Goal: Task Accomplishment & Management: Complete application form

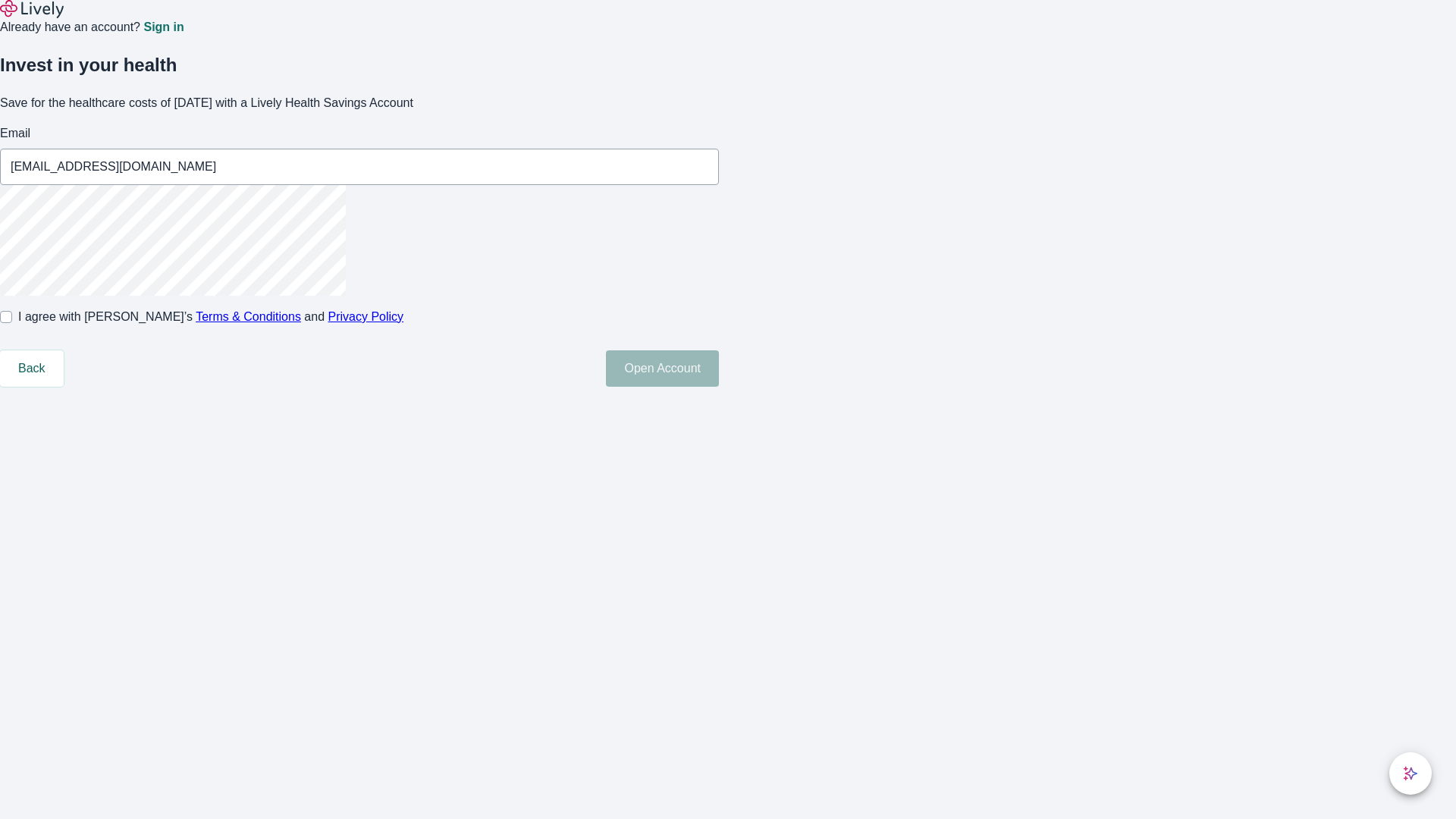
click at [12, 323] on input "I agree with Lively’s Terms & Conditions and Privacy Policy" at bounding box center [6, 317] width 12 height 12
checkbox input "true"
click at [719, 387] on button "Open Account" at bounding box center [662, 368] width 113 height 36
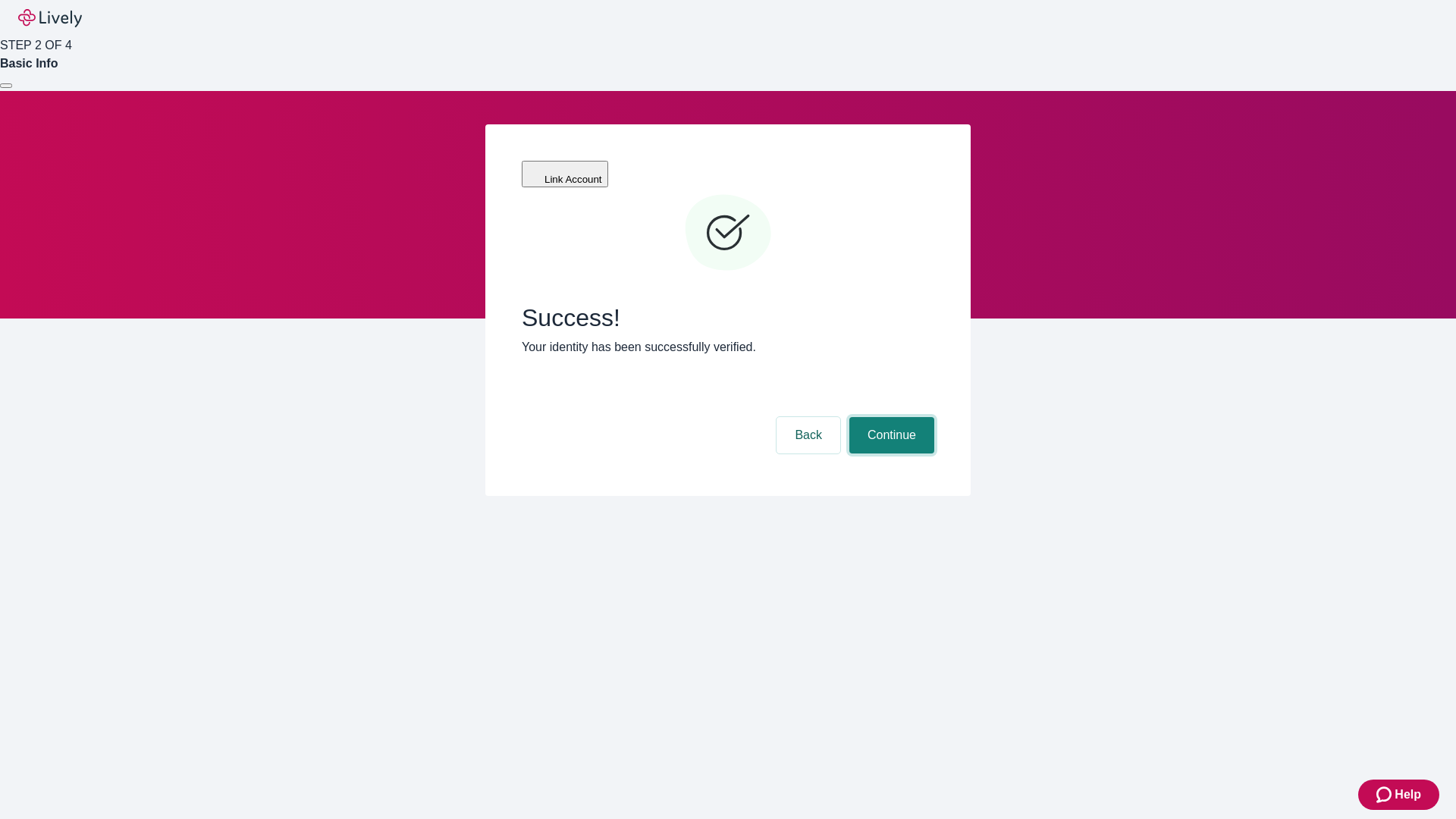
click at [889, 417] on button "Continue" at bounding box center [892, 435] width 85 height 36
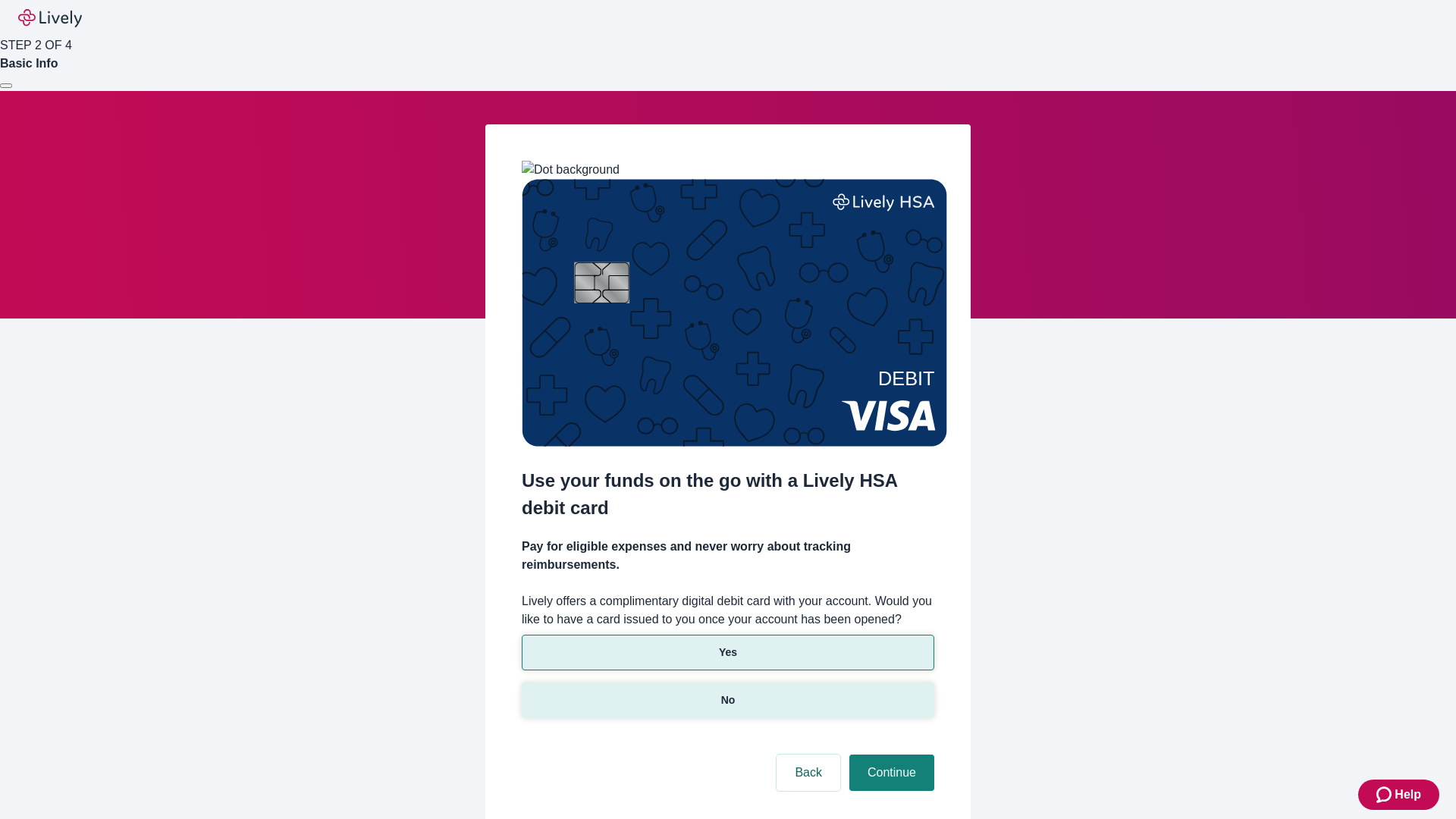
click at [727, 692] on p "No" at bounding box center [728, 700] width 14 height 16
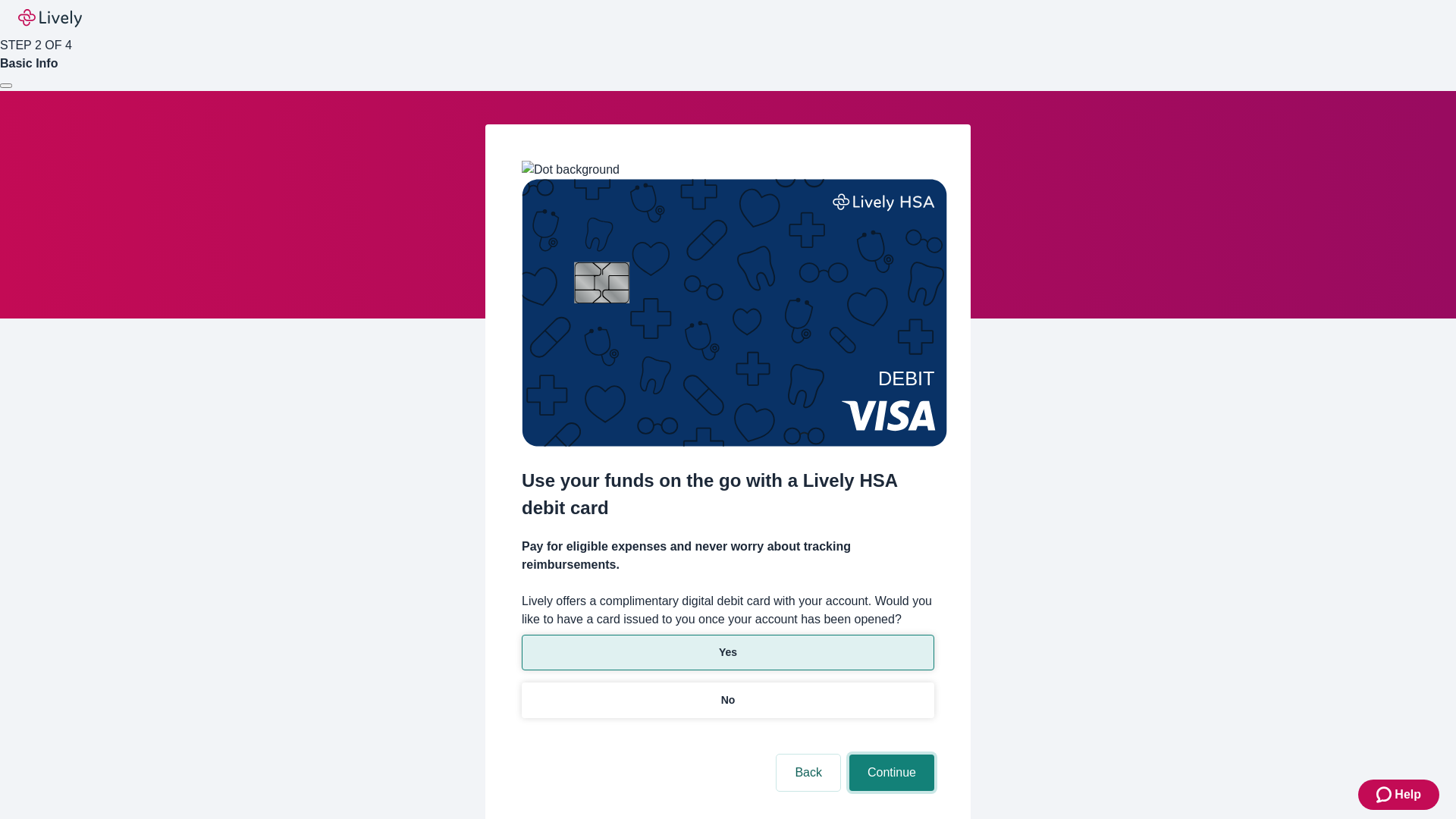
click at [889, 754] on button "Continue" at bounding box center [892, 772] width 85 height 36
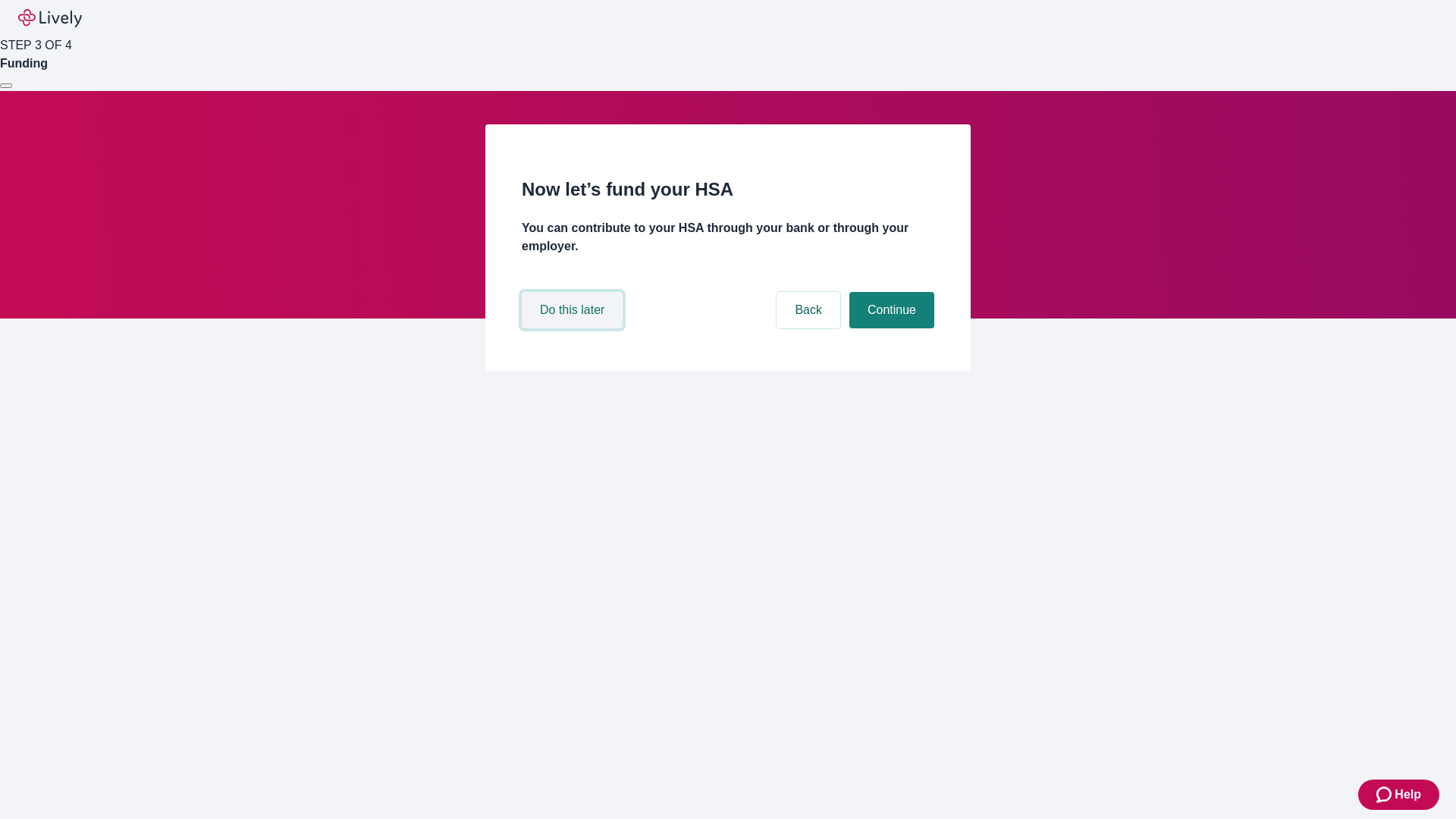
click at [574, 328] on button "Do this later" at bounding box center [572, 310] width 101 height 36
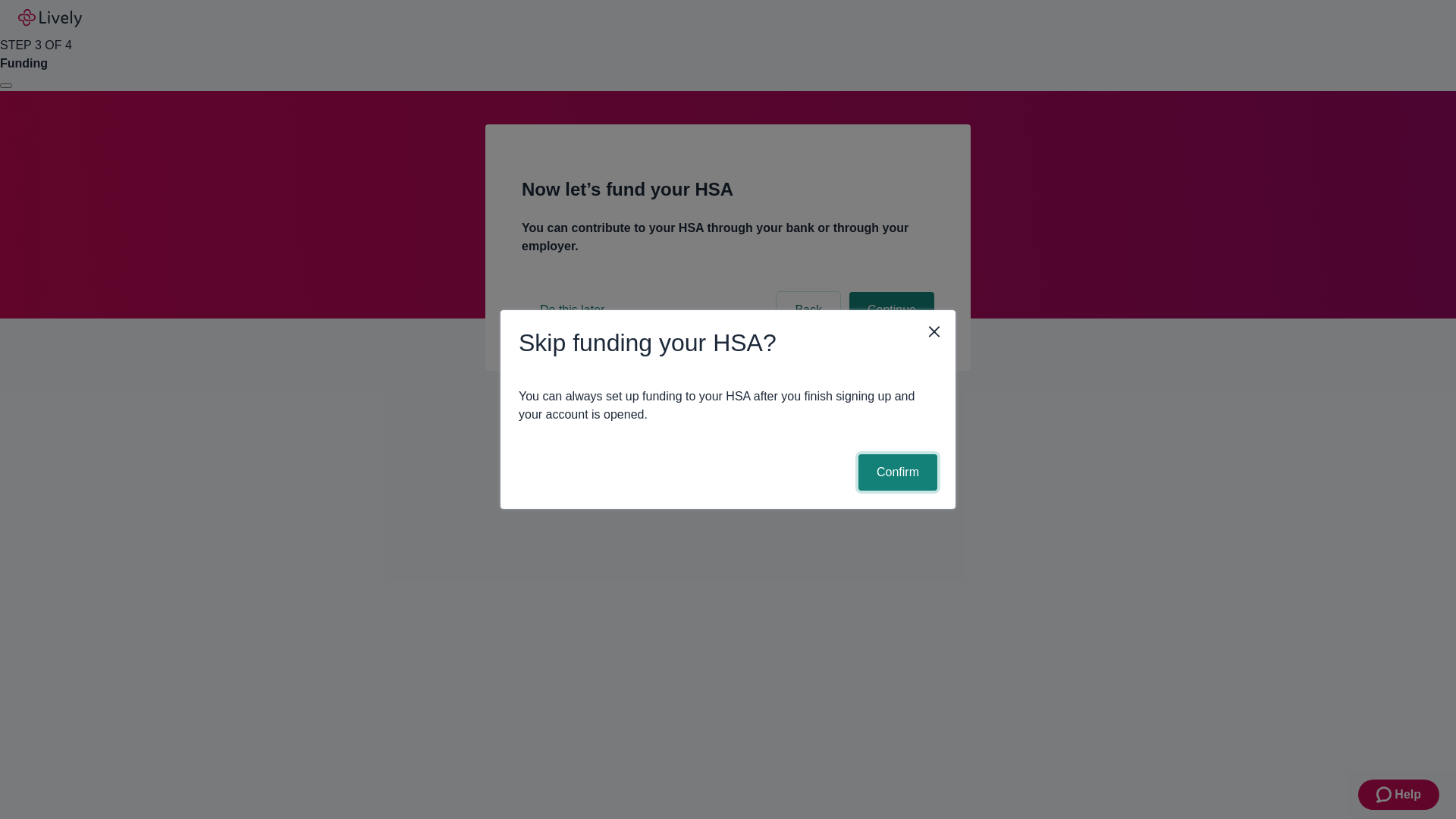
click at [895, 472] on button "Confirm" at bounding box center [897, 472] width 79 height 36
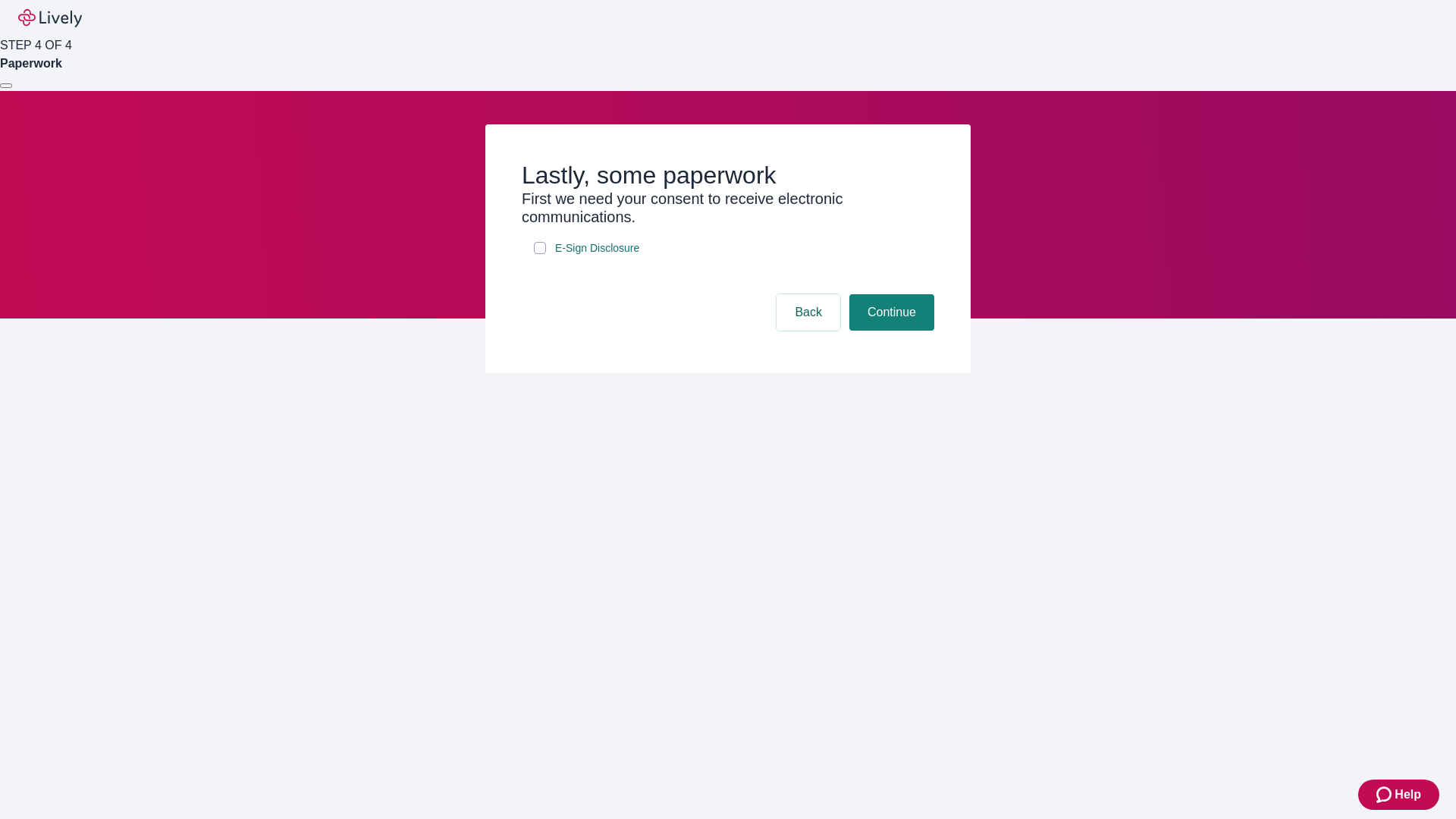
click at [540, 254] on input "E-Sign Disclosure" at bounding box center [540, 247] width 12 height 12
checkbox input "true"
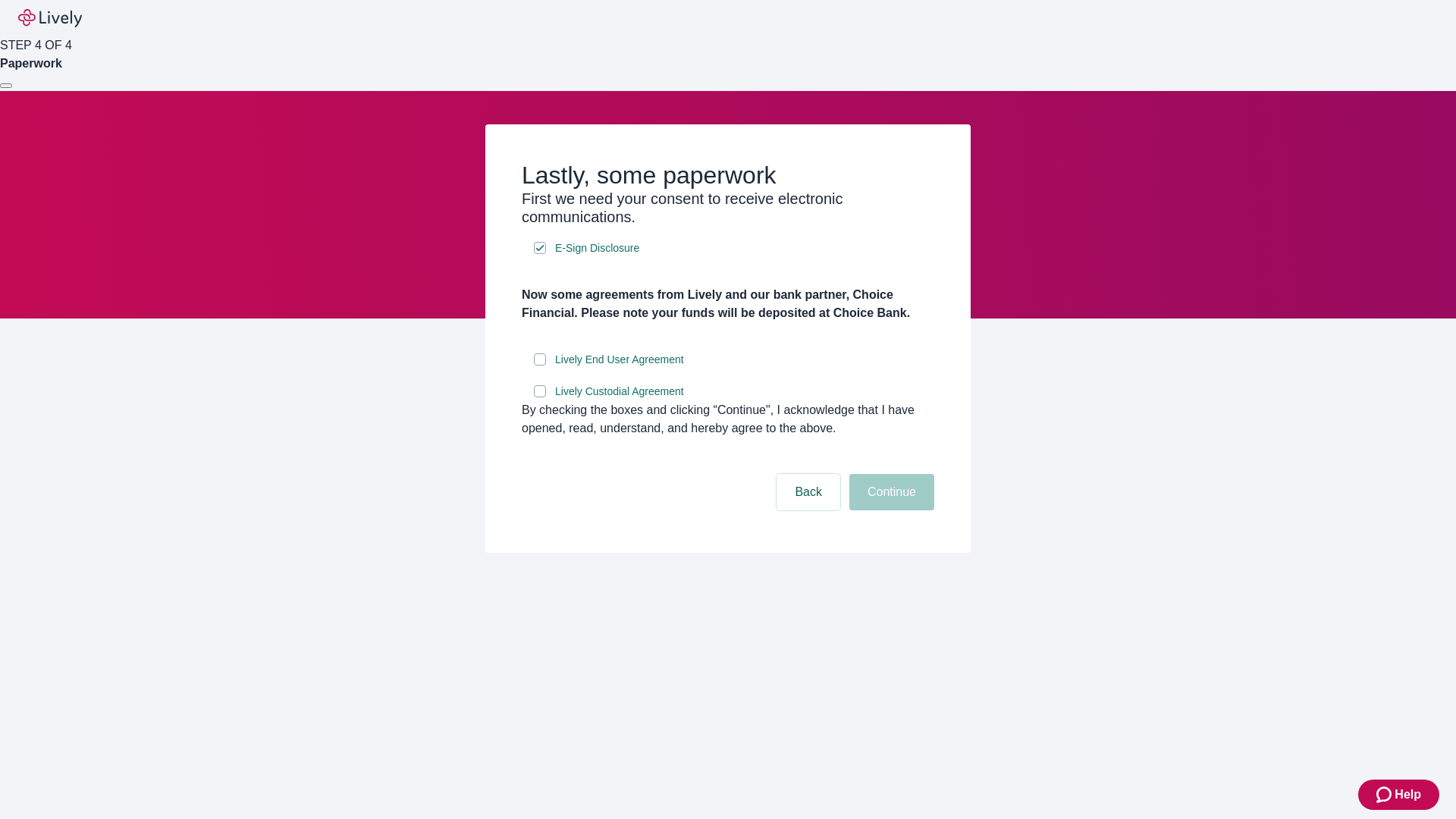
click at [540, 366] on input "Lively End User Agreement" at bounding box center [540, 359] width 12 height 12
checkbox input "true"
click at [540, 397] on input "Lively Custodial Agreement" at bounding box center [540, 391] width 12 height 12
checkbox input "true"
click at [889, 510] on button "Continue" at bounding box center [892, 491] width 85 height 36
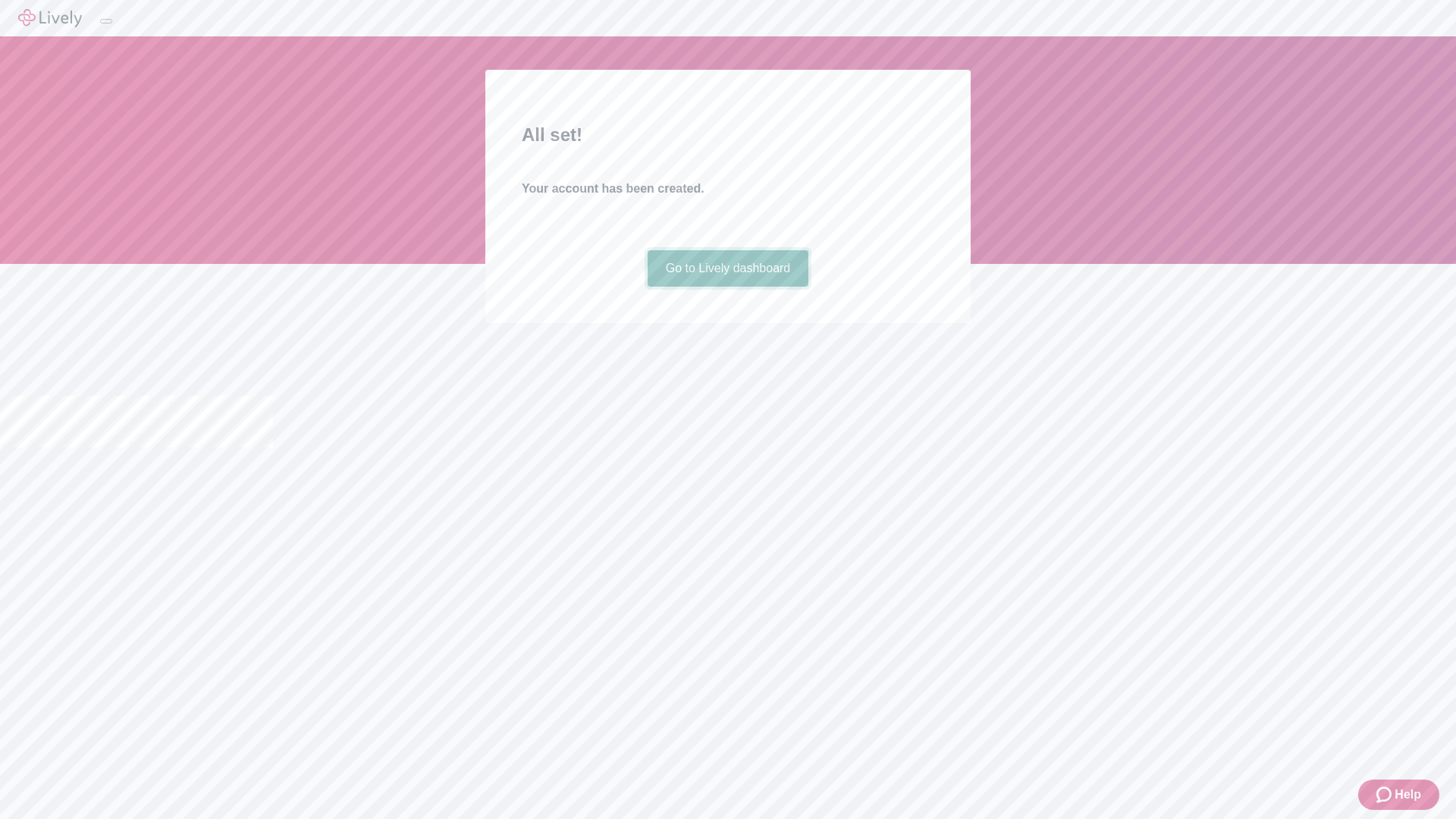
click at [727, 286] on link "Go to Lively dashboard" at bounding box center [728, 268] width 161 height 36
